Goal: Information Seeking & Learning: Learn about a topic

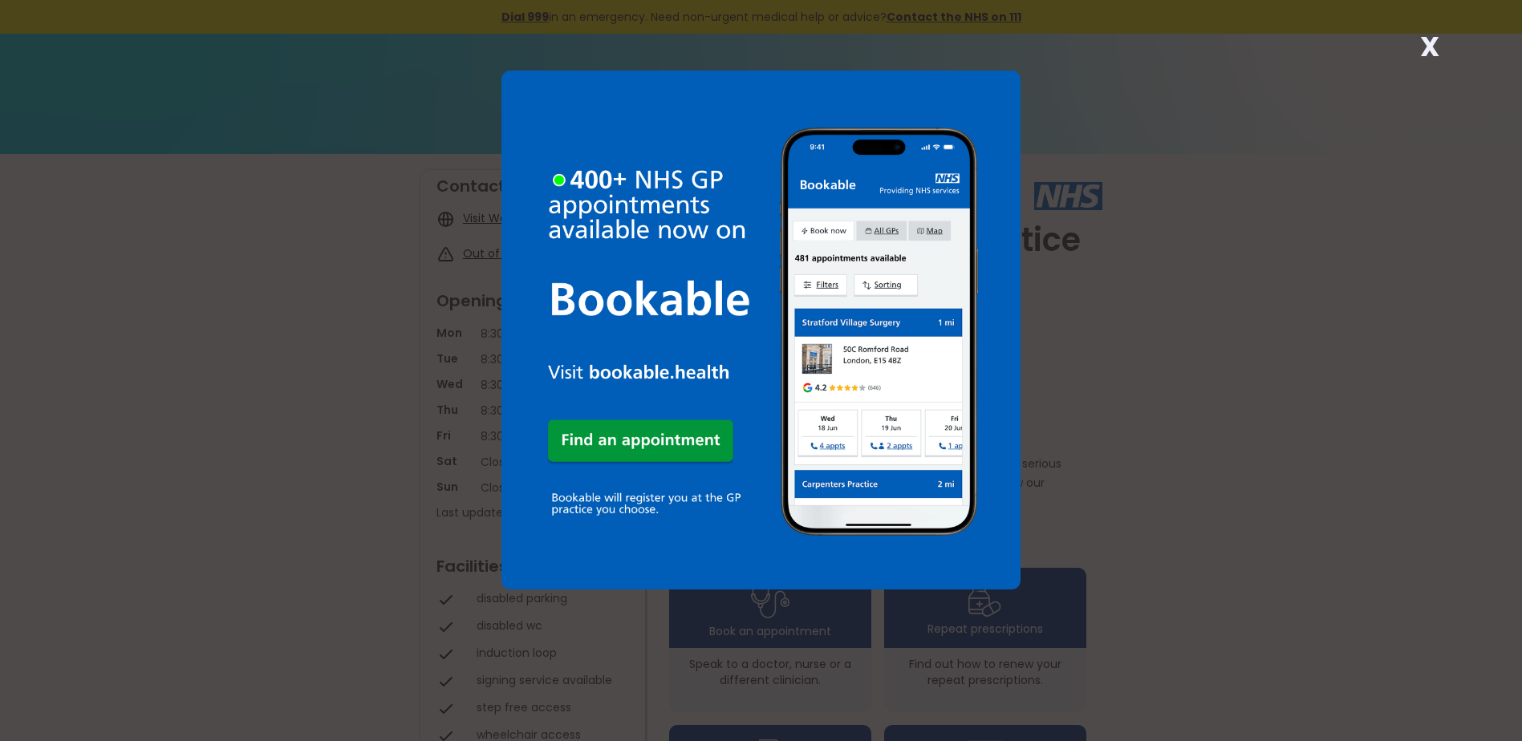
click at [1426, 41] on strong "X" at bounding box center [1429, 46] width 19 height 39
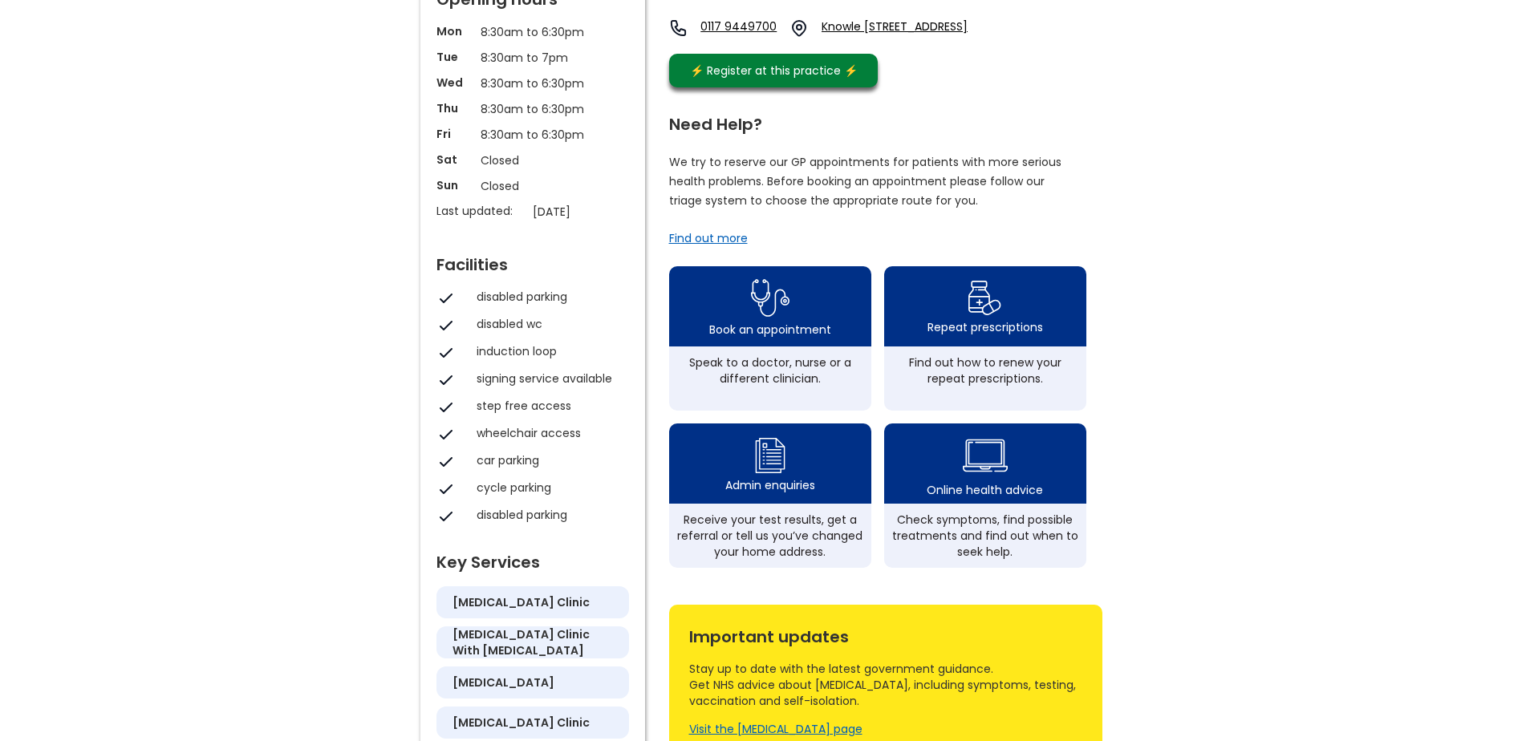
scroll to position [321, 0]
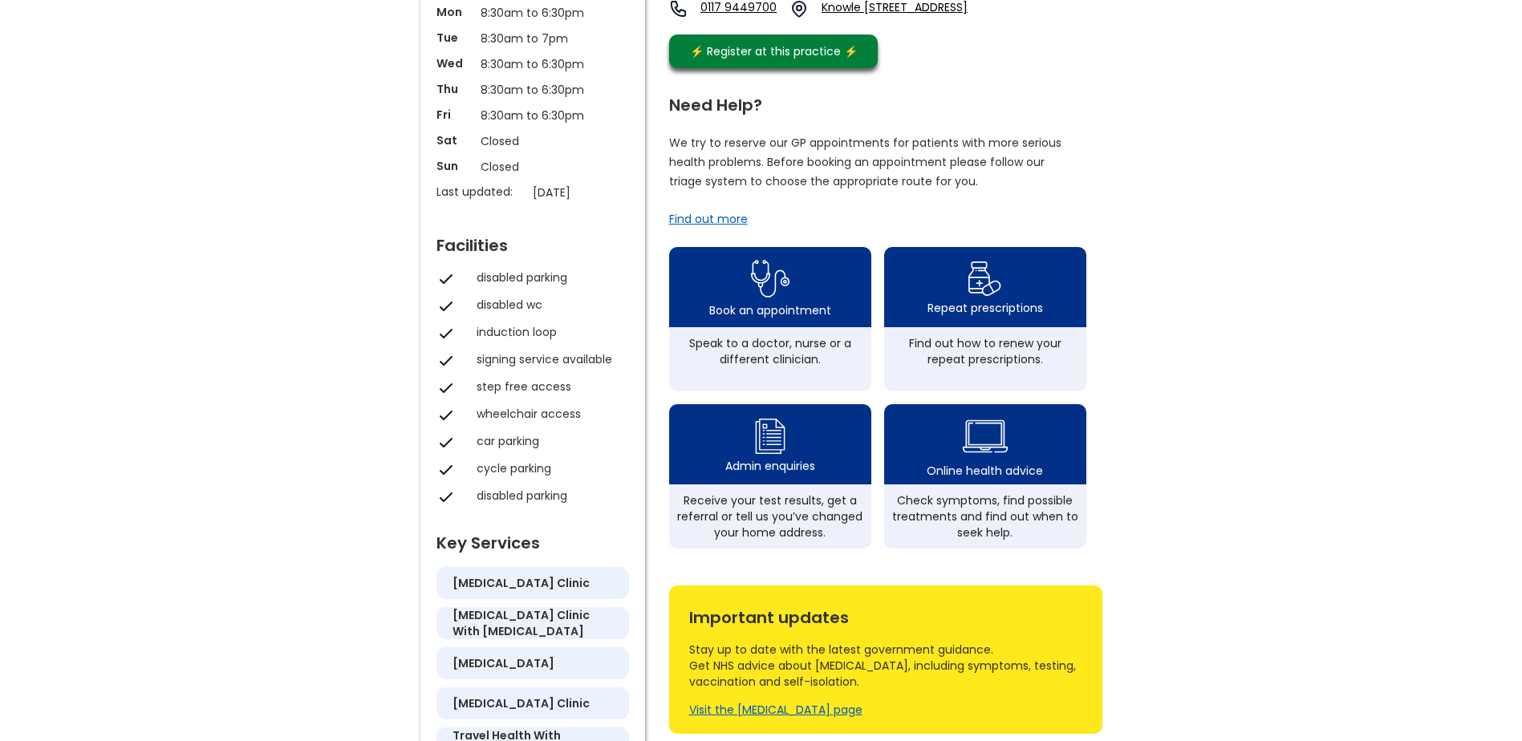
click at [717, 239] on div "Need Help? We try to reserve our GP appointments for patients with more serious…" at bounding box center [885, 319] width 433 height 460
click at [716, 227] on div "Find out more" at bounding box center [708, 219] width 79 height 16
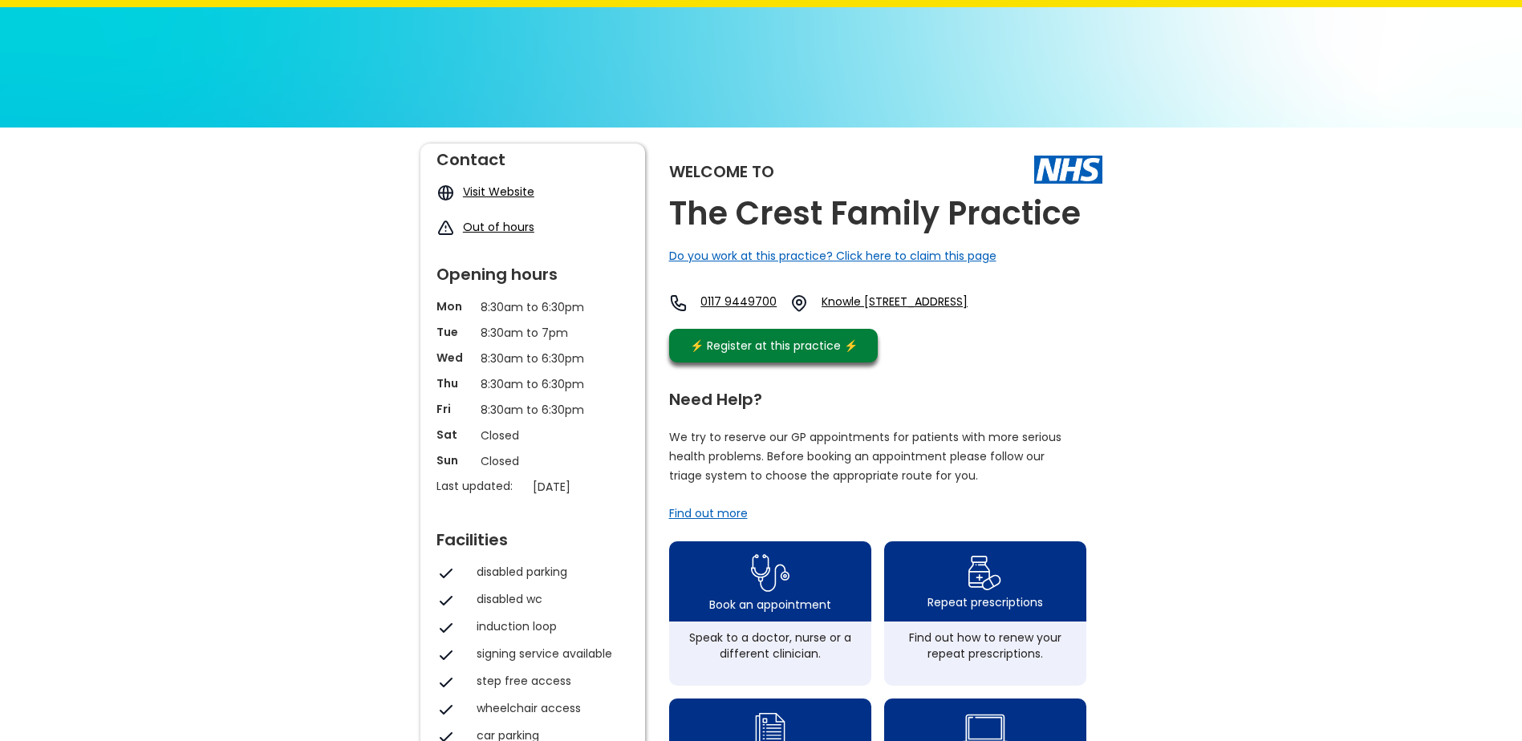
scroll to position [0, 0]
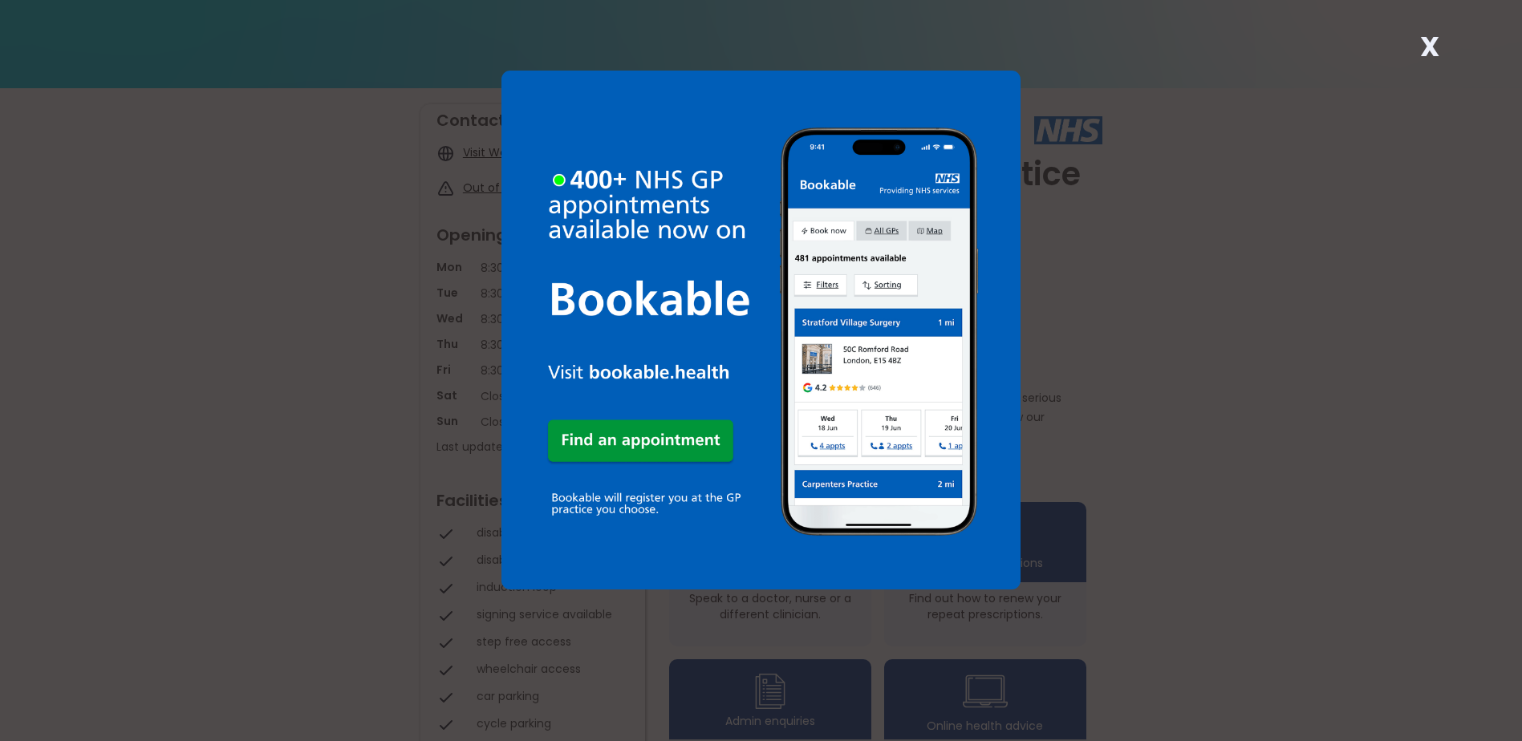
scroll to position [241, 0]
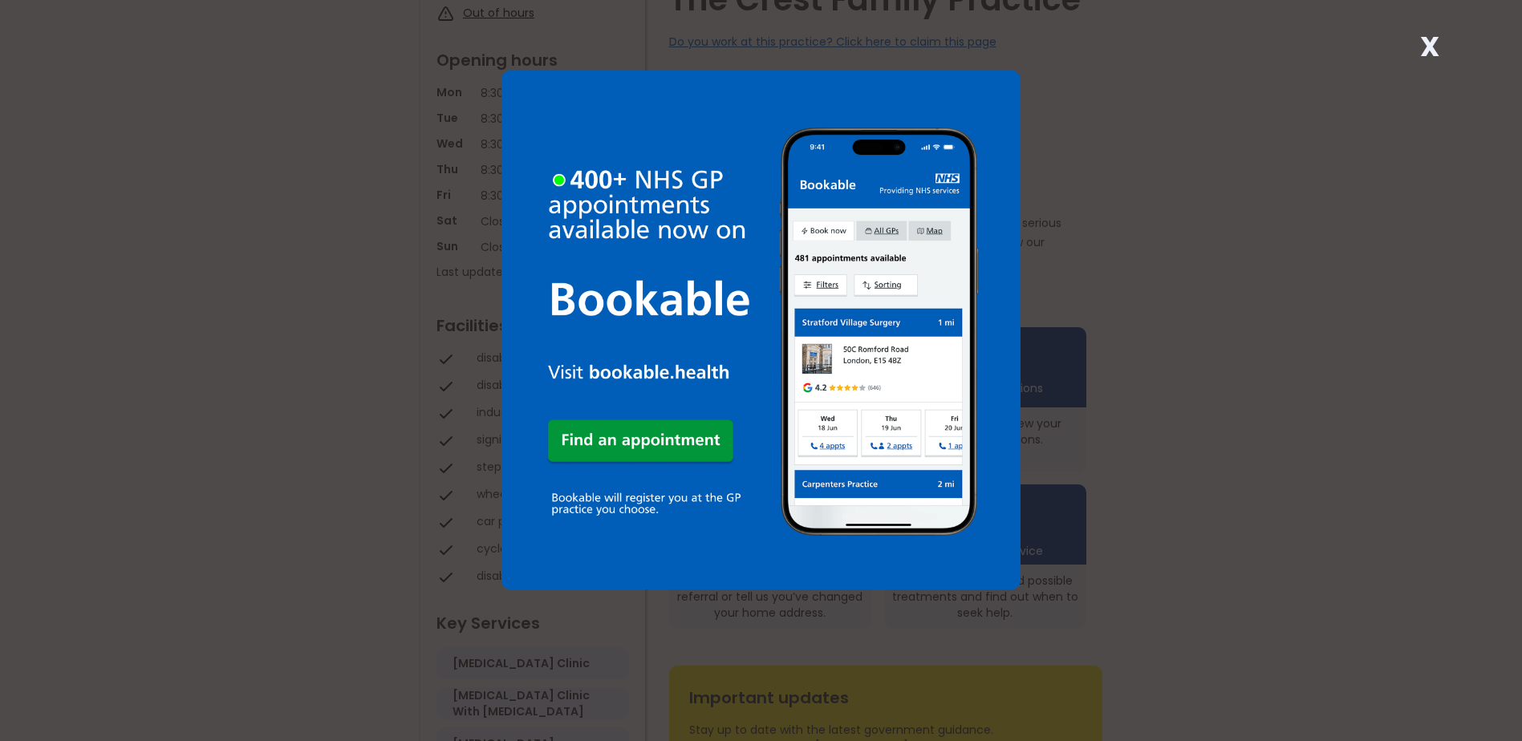
click at [1445, 44] on div "X" at bounding box center [1430, 53] width 32 height 32
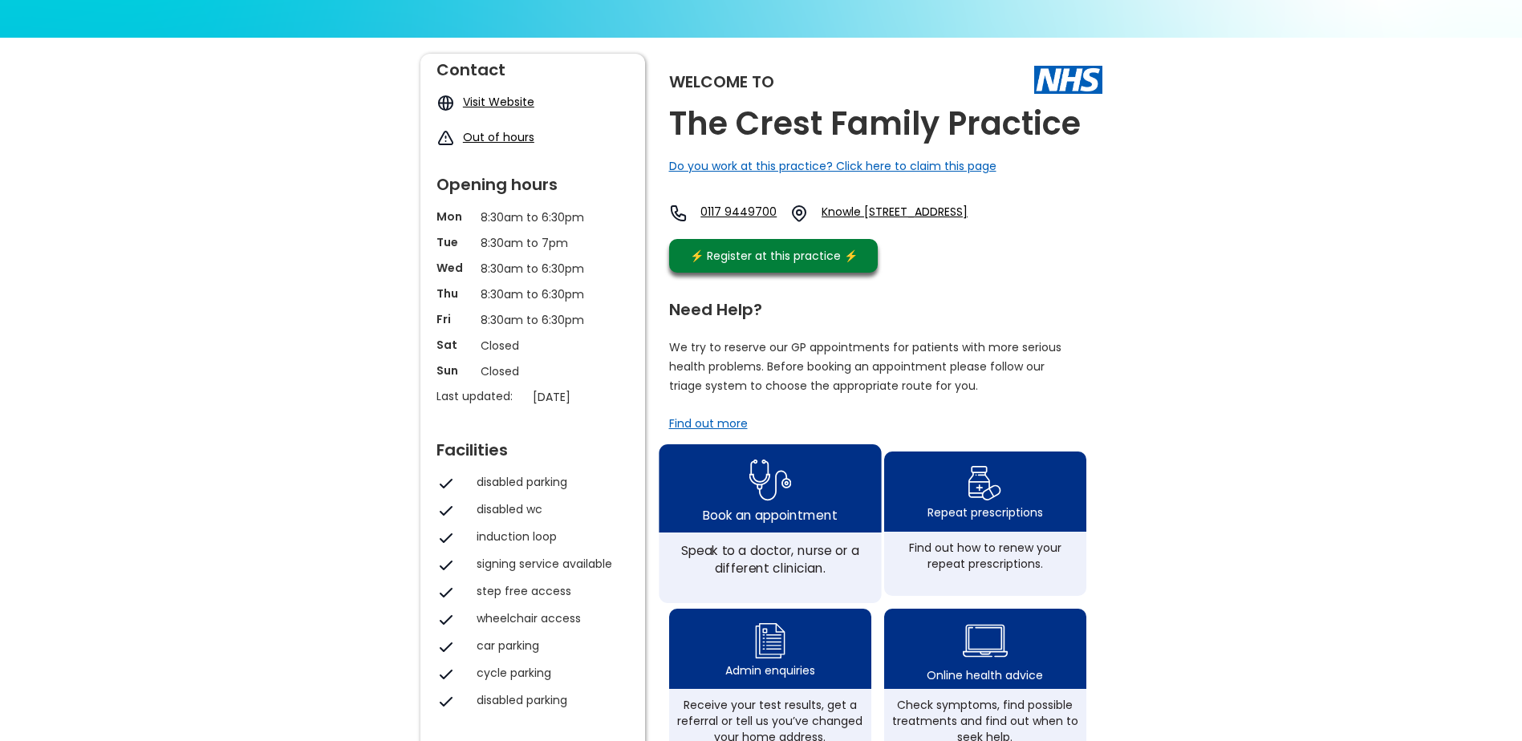
scroll to position [0, 0]
